Goal: Information Seeking & Learning: Learn about a topic

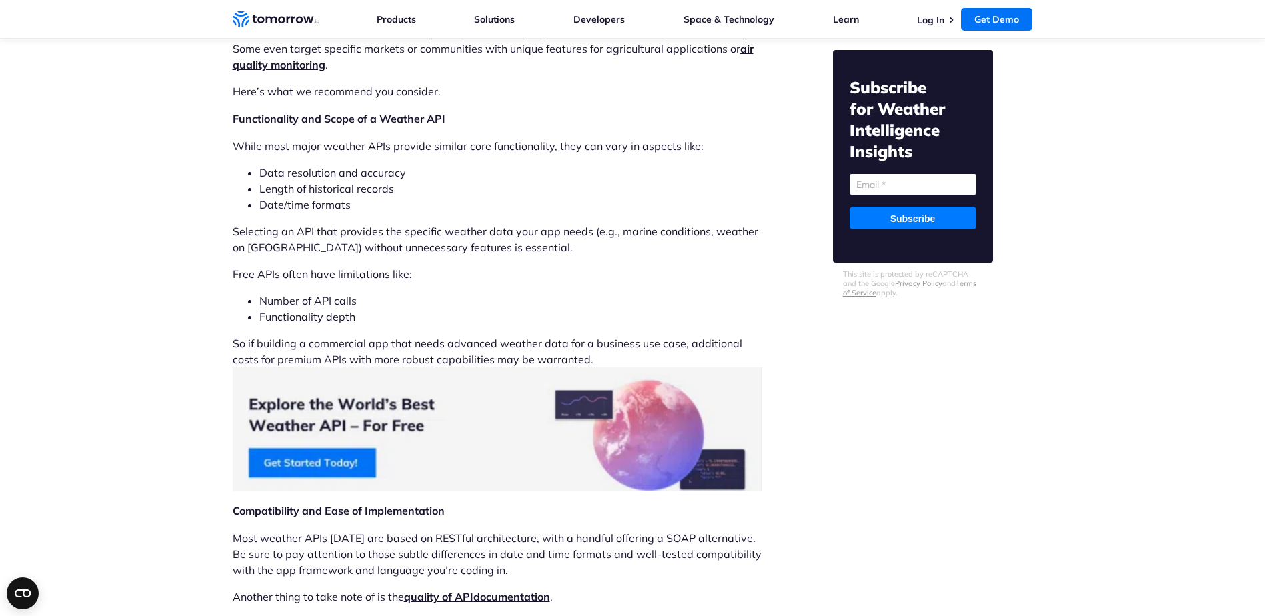
scroll to position [1533, 0]
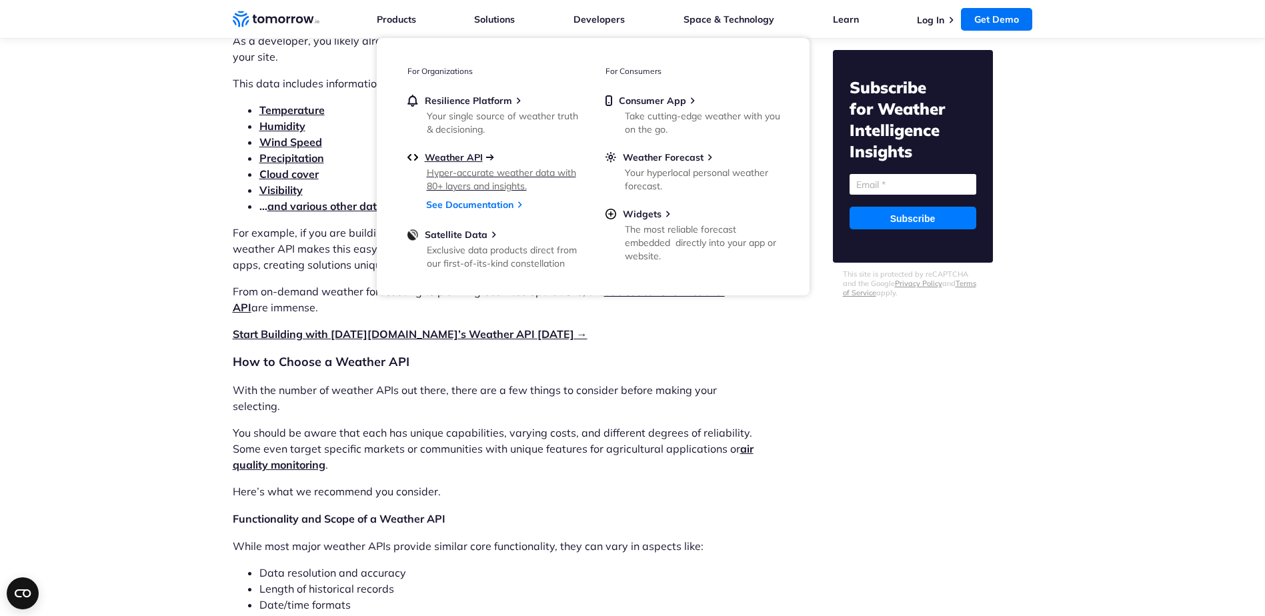
click at [462, 155] on span "Weather API" at bounding box center [454, 157] width 58 height 12
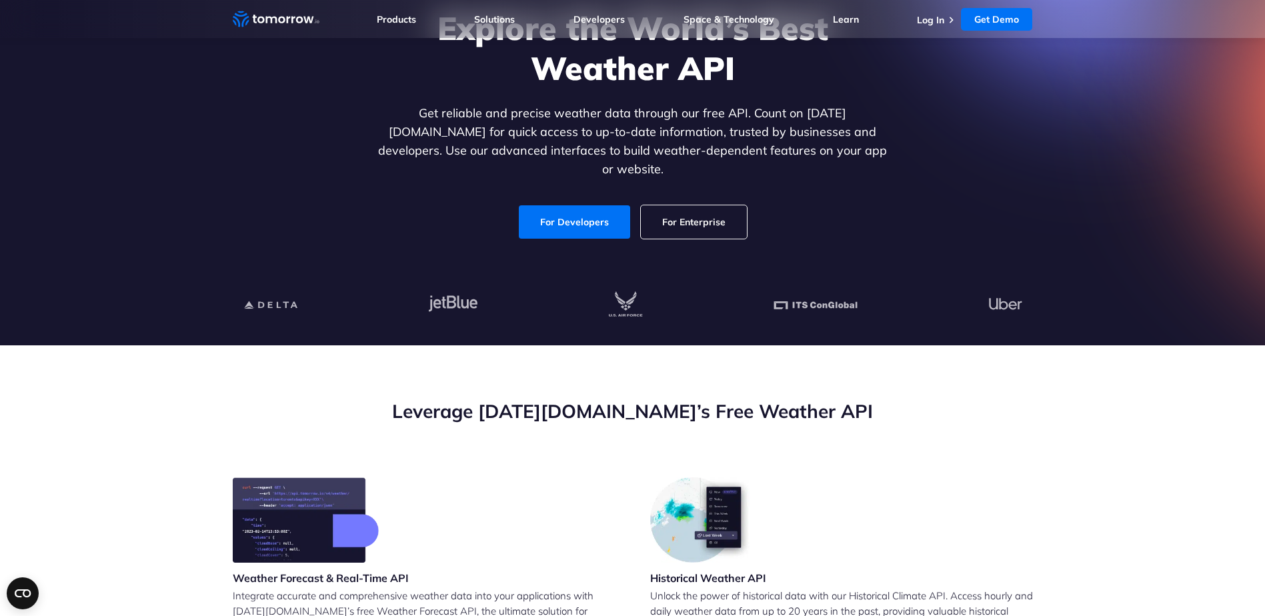
scroll to position [133, 0]
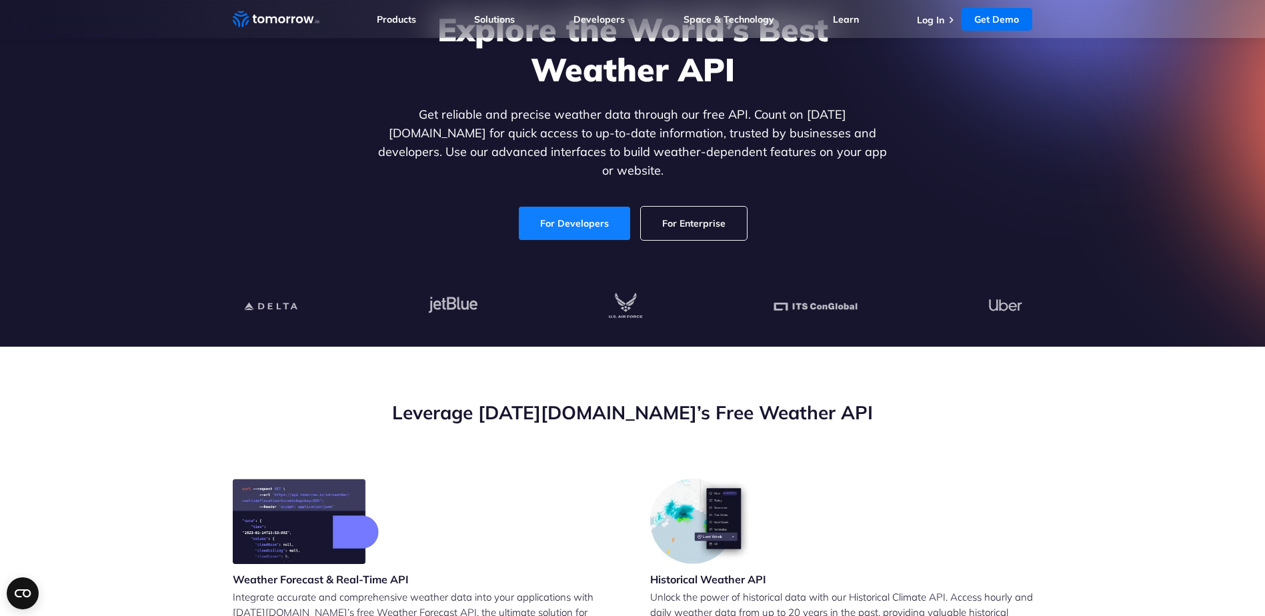
click at [606, 215] on link "For Developers" at bounding box center [574, 223] width 111 height 33
